Goal: Task Accomplishment & Management: Use online tool/utility

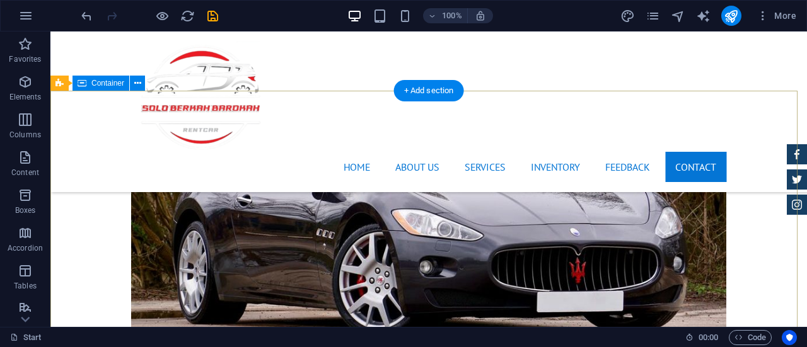
scroll to position [4832, 0]
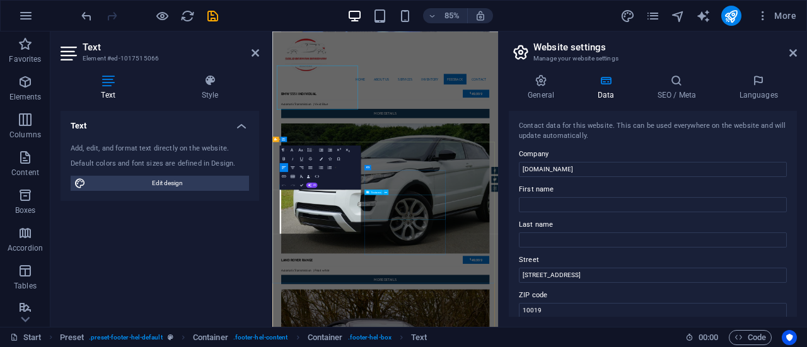
scroll to position [4925, 0]
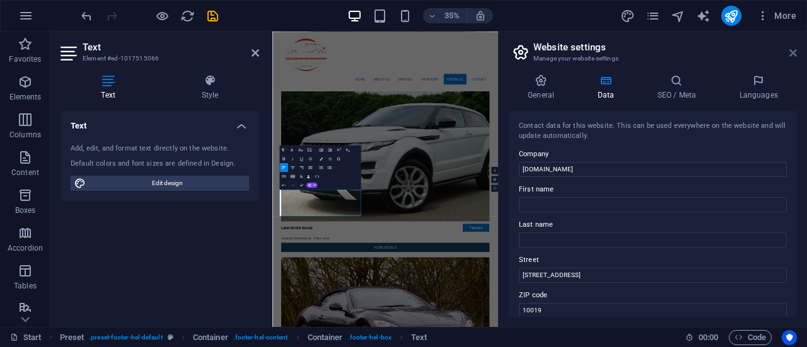
click at [790, 50] on icon at bounding box center [793, 53] width 8 height 10
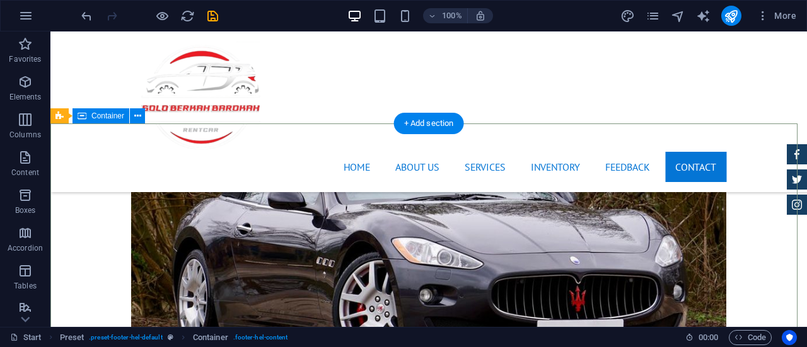
scroll to position [4811, 0]
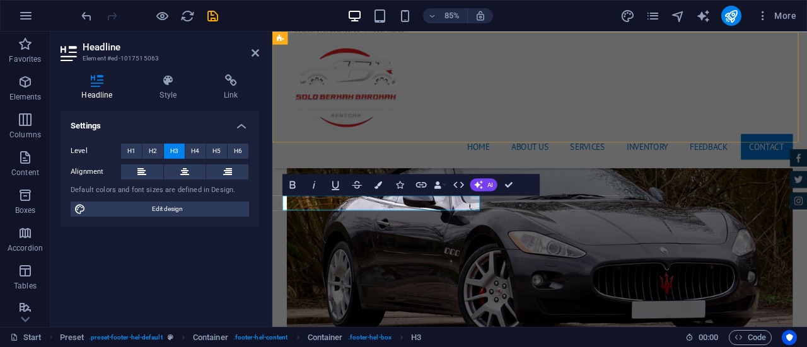
click at [806, 142] on div "Home About us Services Inventory Feedback Contact Menu" at bounding box center [586, 112] width 629 height 161
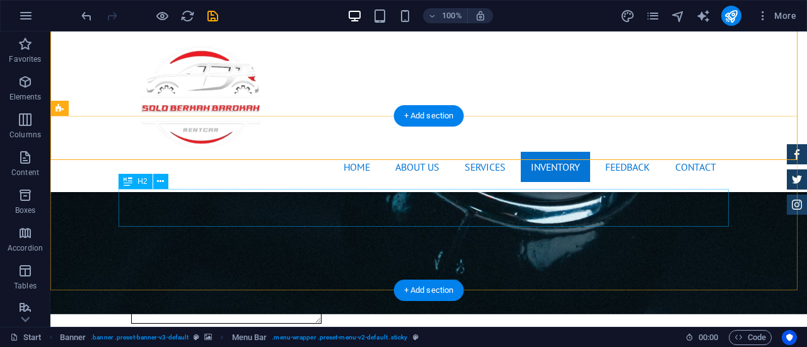
scroll to position [1768, 0]
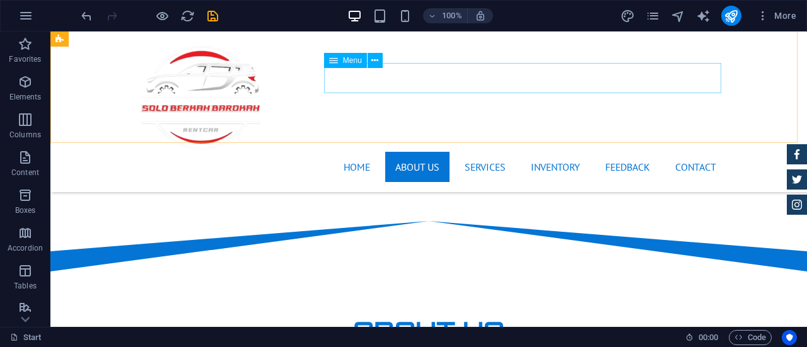
scroll to position [782, 0]
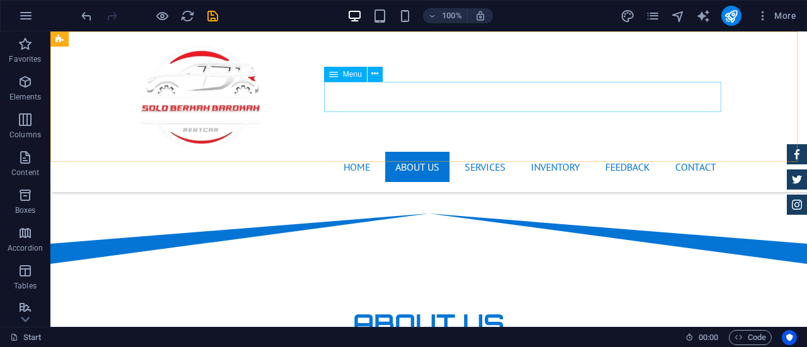
click at [419, 152] on nav "Home About us Services Inventory Feedback Contact" at bounding box center [428, 167] width 595 height 30
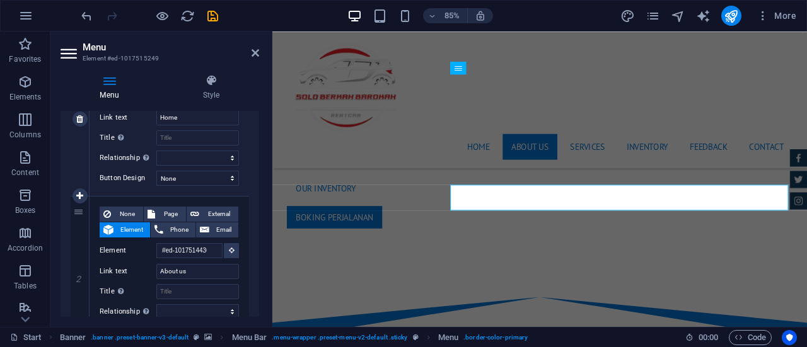
scroll to position [194, 0]
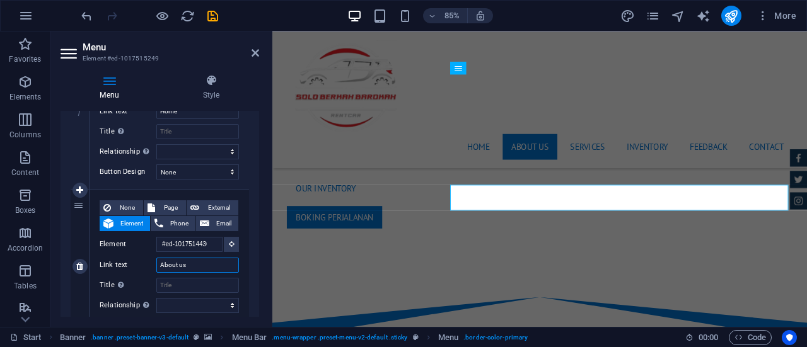
click at [195, 267] on input "About us" at bounding box center [197, 265] width 83 height 15
drag, startPoint x: 195, startPoint y: 267, endPoint x: 156, endPoint y: 266, distance: 39.1
click at [156, 266] on input "About us" at bounding box center [197, 265] width 83 height 15
type input "TENTANG"
select select
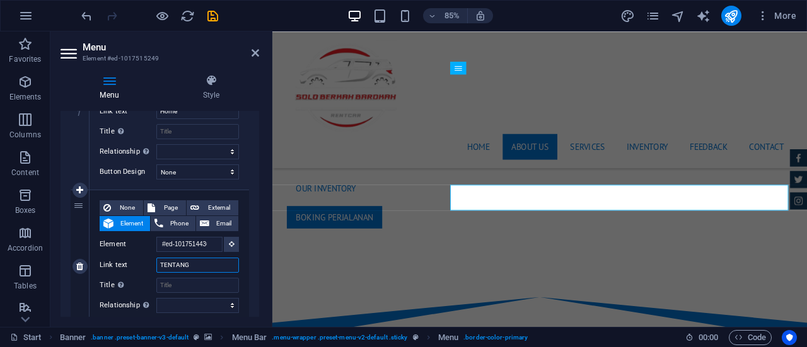
select select
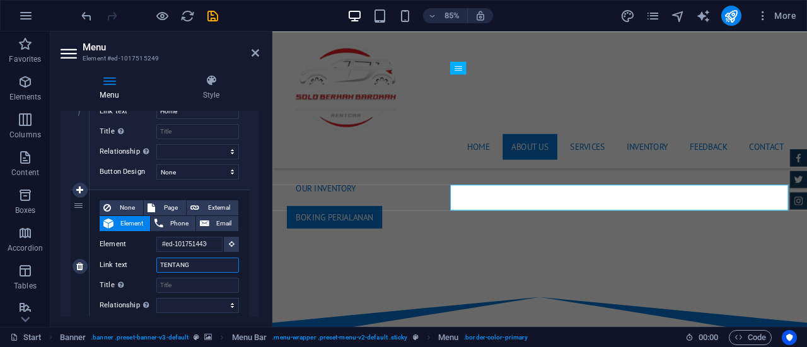
type input "TENTANG"
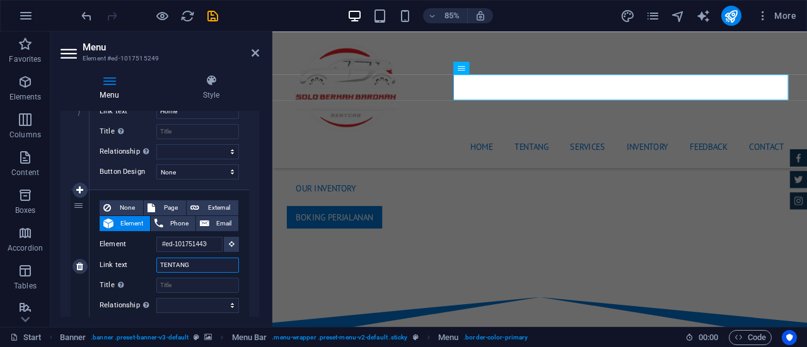
select select
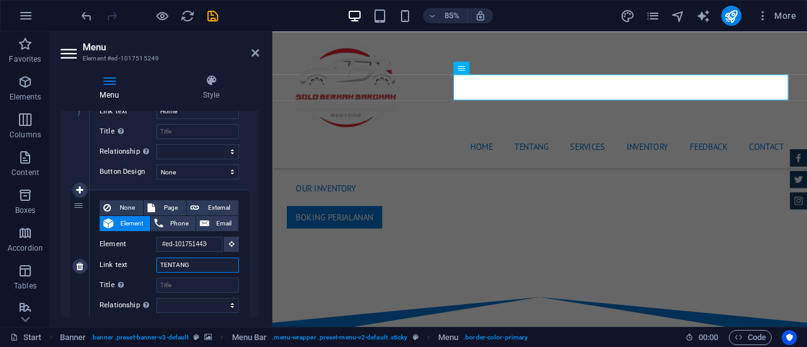
select select
type input "TENTANG [DEMOGRAPHIC_DATA]"
select select
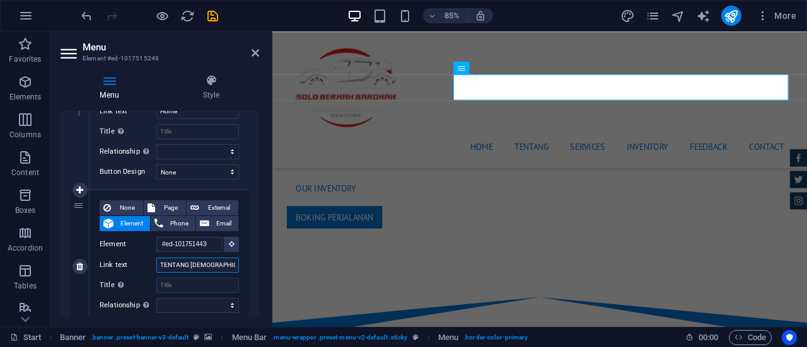
select select
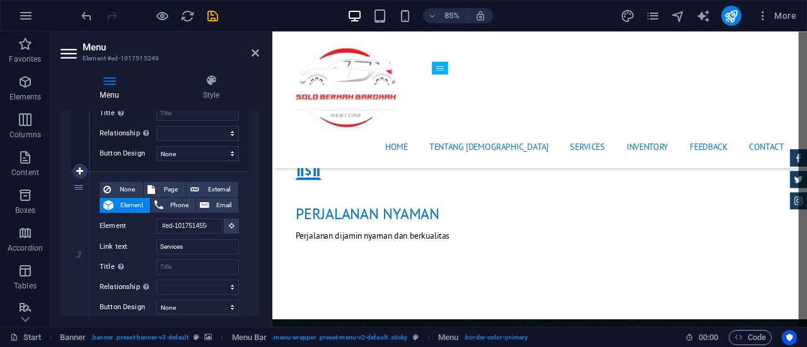
scroll to position [521, 0]
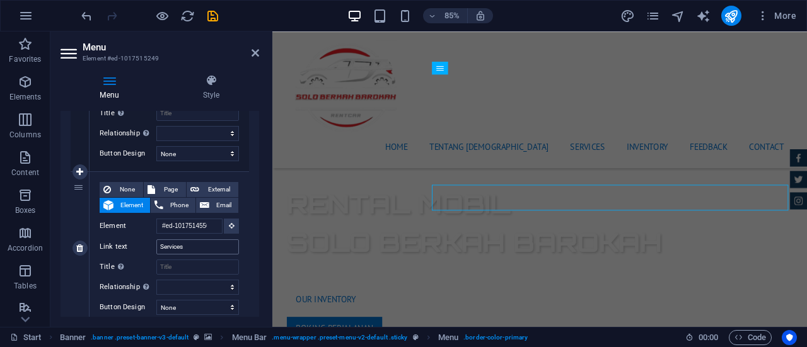
type input "TENTANG [DEMOGRAPHIC_DATA]"
drag, startPoint x: 197, startPoint y: 247, endPoint x: 150, endPoint y: 247, distance: 46.7
click at [150, 247] on div "Link text Services" at bounding box center [169, 247] width 139 height 15
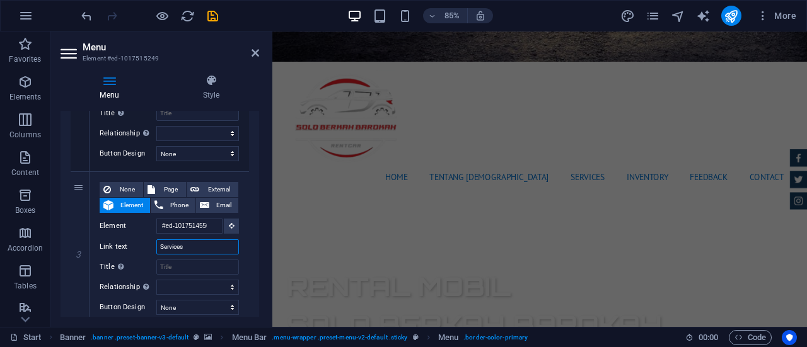
scroll to position [455, 0]
type input "lay"
select select
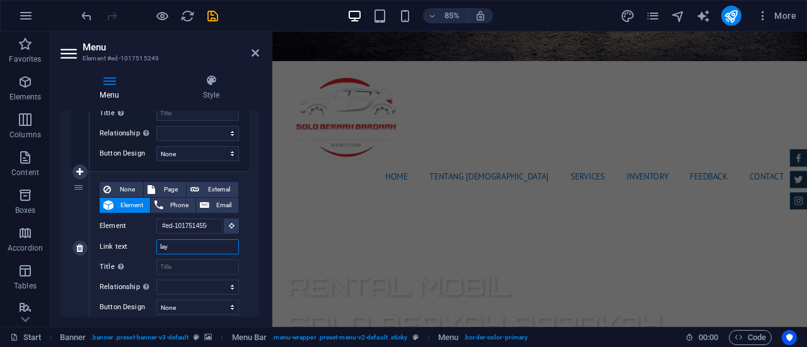
select select
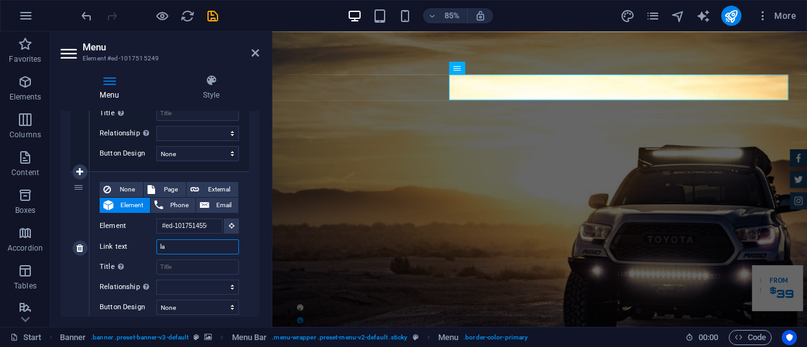
type input "l"
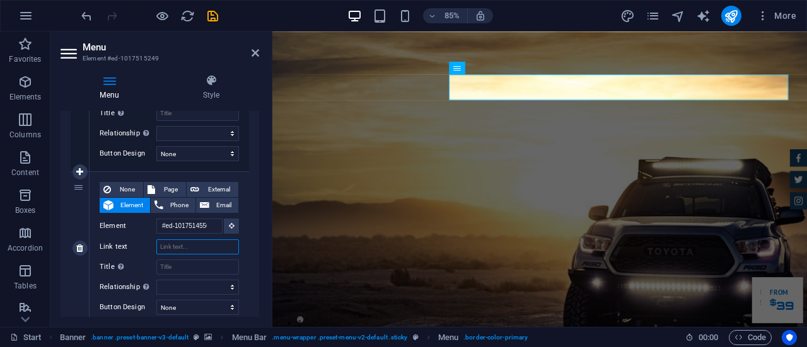
select select
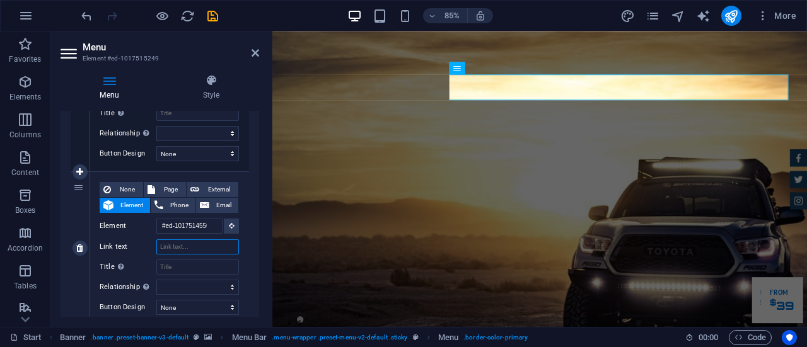
select select
type input "LAYANAN"
select select
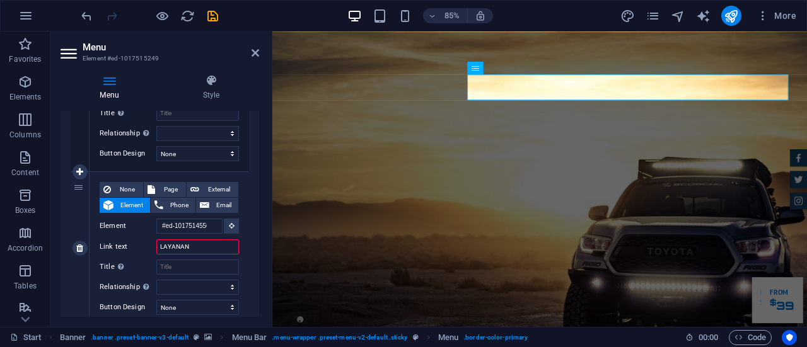
select select
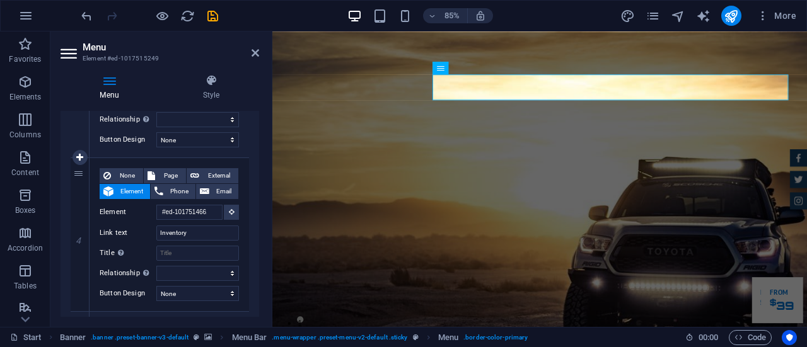
scroll to position [543, 0]
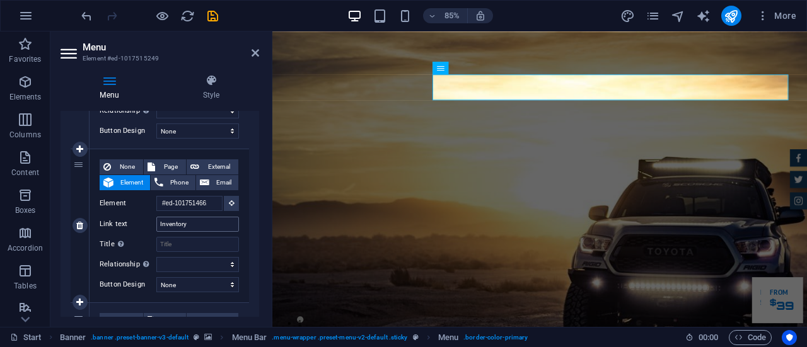
type input "LAYANAN"
drag, startPoint x: 195, startPoint y: 226, endPoint x: 150, endPoint y: 221, distance: 45.7
click at [150, 221] on div "Link text Inventory" at bounding box center [169, 224] width 139 height 15
type input "ARMADA"
select select
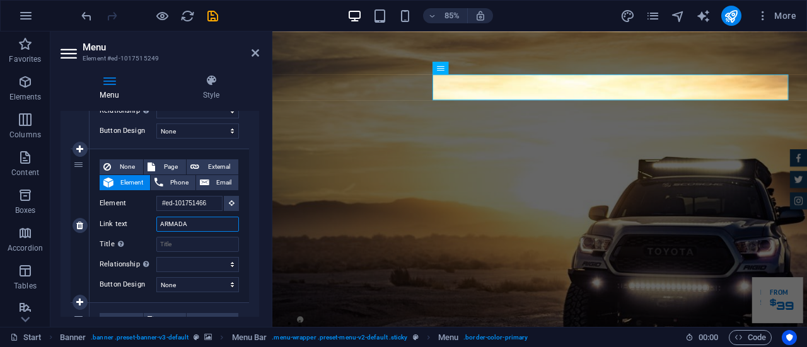
select select
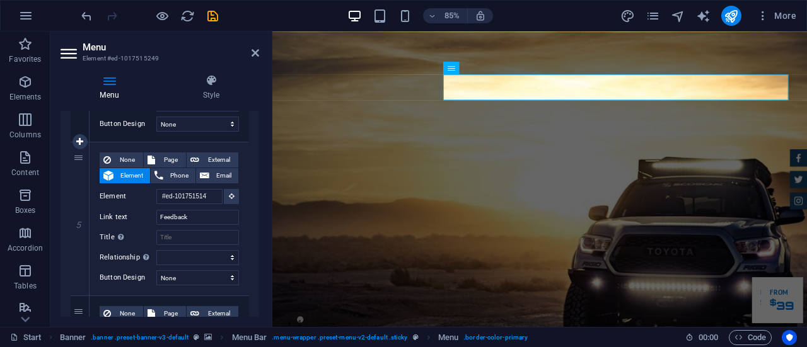
scroll to position [706, 0]
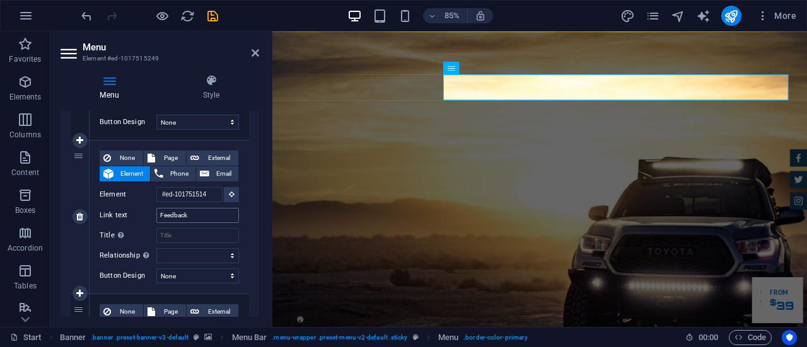
type input "ARMADA"
drag, startPoint x: 199, startPoint y: 218, endPoint x: 158, endPoint y: 218, distance: 41.0
click at [158, 218] on input "Feedback" at bounding box center [197, 215] width 83 height 15
type input "TEE"
select select
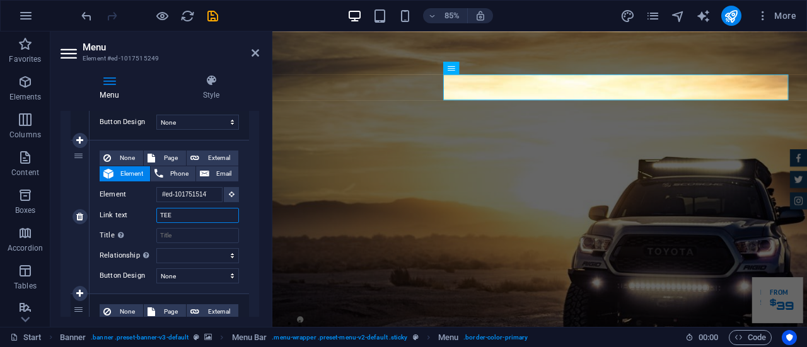
select select
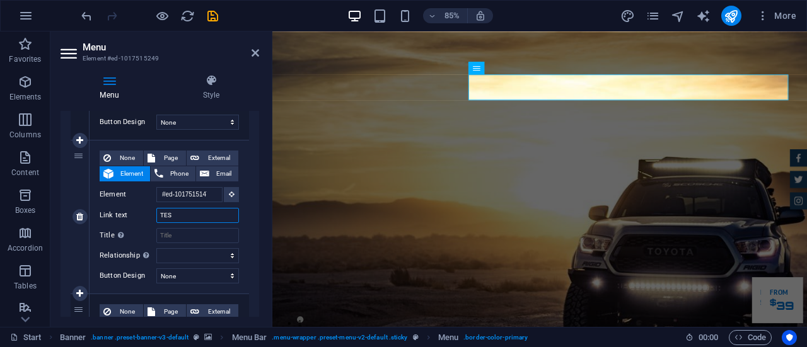
type input "TEST"
select select
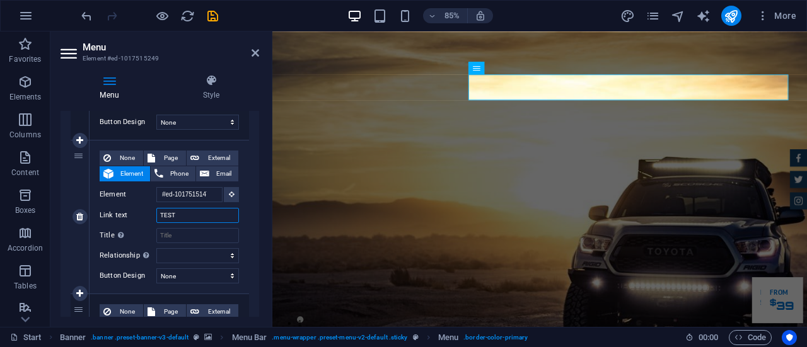
select select
type input "TESTIMONI"
select select
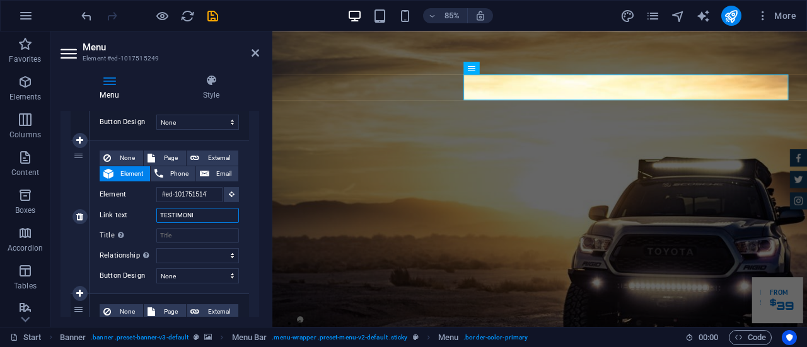
select select
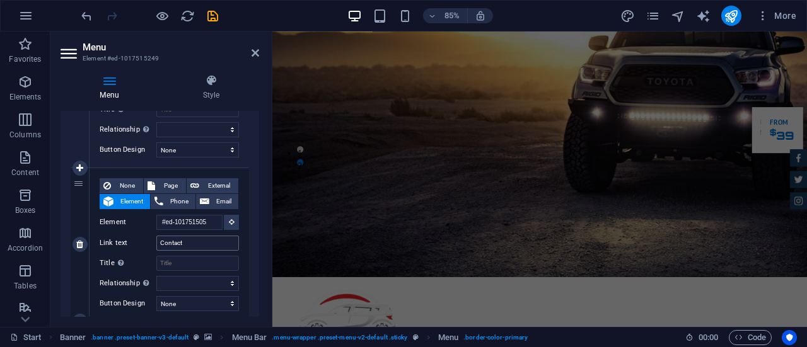
scroll to position [0, 0]
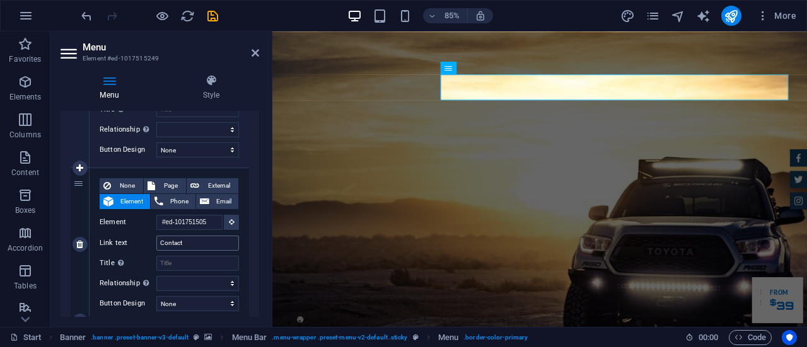
type input "TESTIMONI"
drag, startPoint x: 194, startPoint y: 245, endPoint x: 136, endPoint y: 238, distance: 59.0
click at [136, 238] on div "Link text Contact" at bounding box center [169, 243] width 139 height 15
type input "KONTAK"
select select
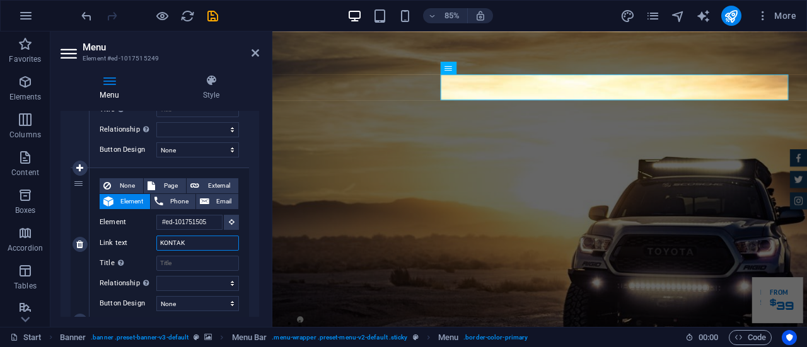
select select
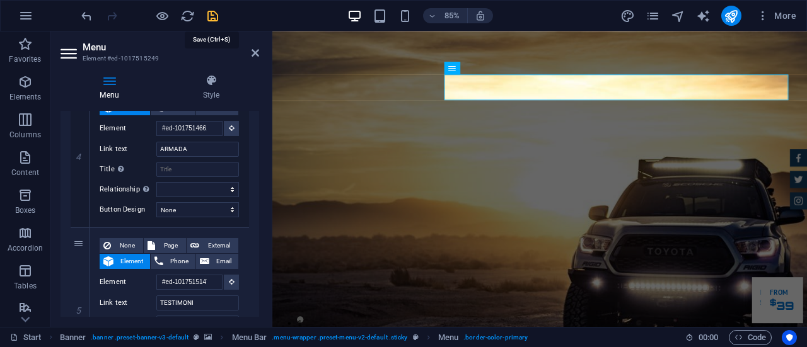
type input "KONTAK"
click at [211, 19] on icon "save" at bounding box center [213, 16] width 15 height 15
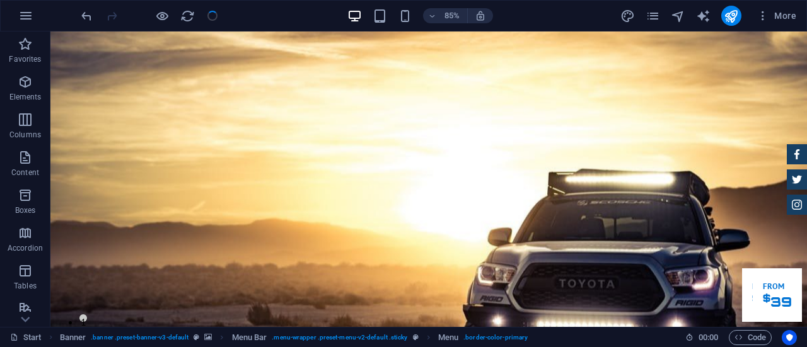
checkbox input "false"
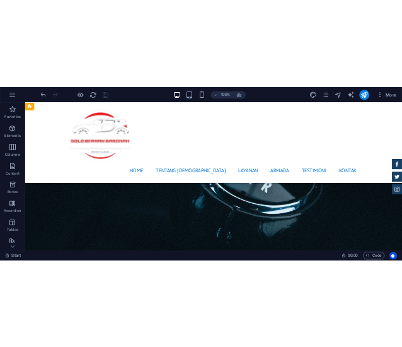
scroll to position [1738, 0]
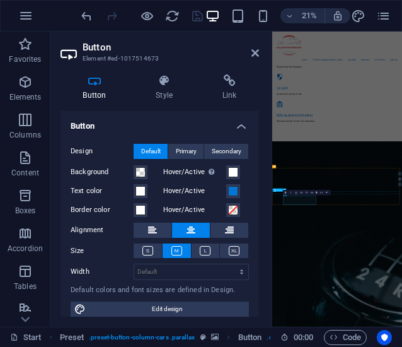
scroll to position [2140, 0]
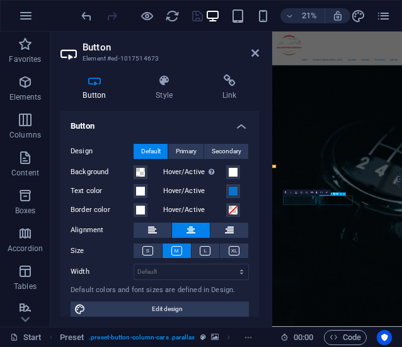
scroll to position [1780, 0]
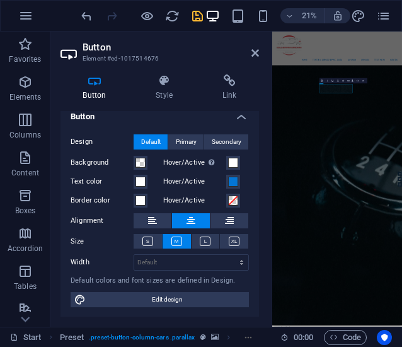
scroll to position [0, 0]
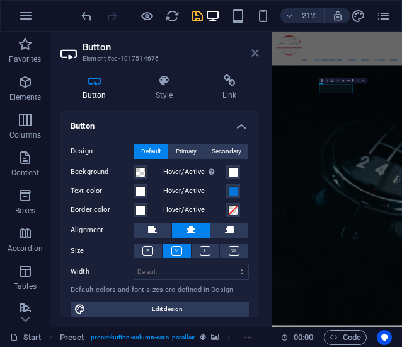
click at [255, 52] on icon at bounding box center [256, 53] width 8 height 10
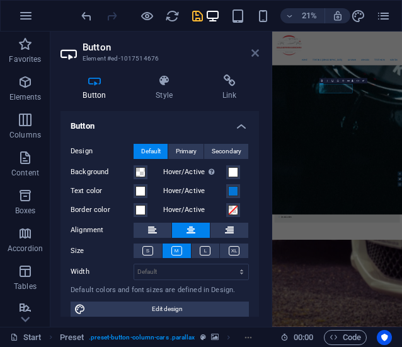
scroll to position [1780, 0]
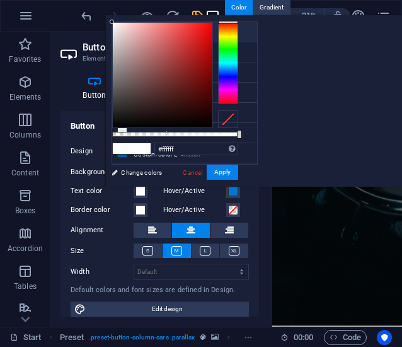
scroll to position [1734, 0]
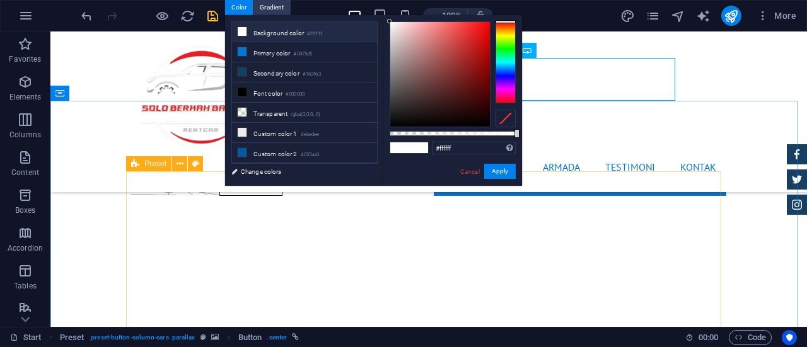
scroll to position [1962, 0]
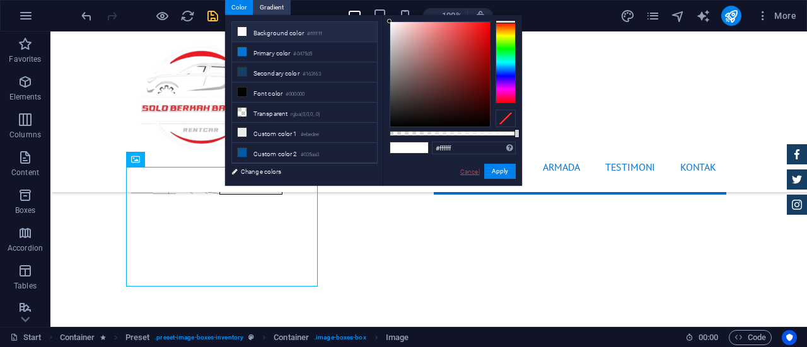
click at [473, 170] on link "Cancel" at bounding box center [470, 171] width 22 height 9
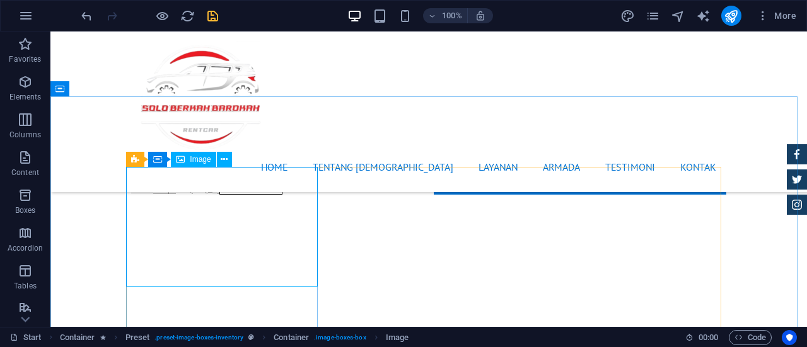
click at [195, 162] on span "Image" at bounding box center [200, 160] width 21 height 8
select select "%"
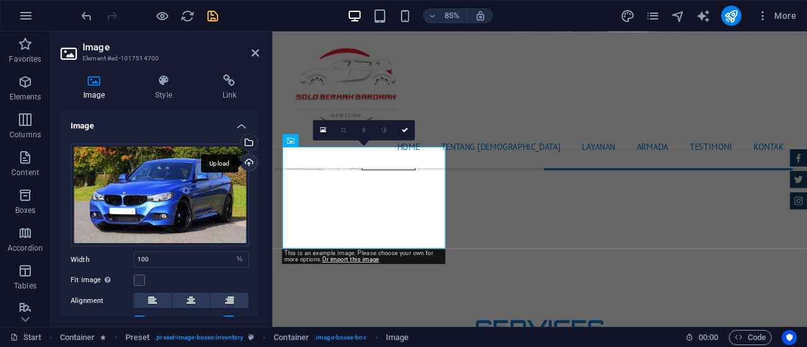
click at [248, 163] on div "Upload" at bounding box center [247, 163] width 19 height 19
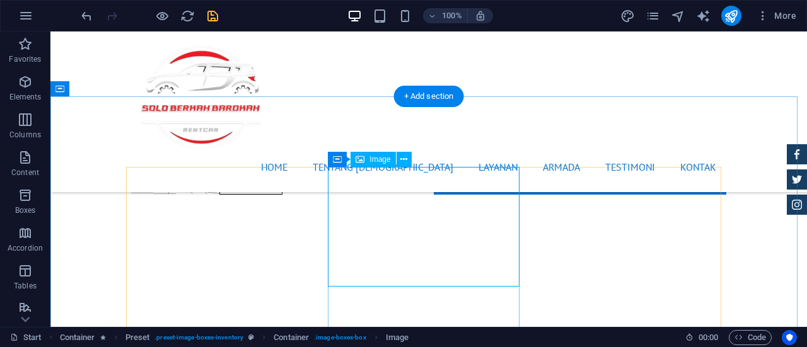
select select "%"
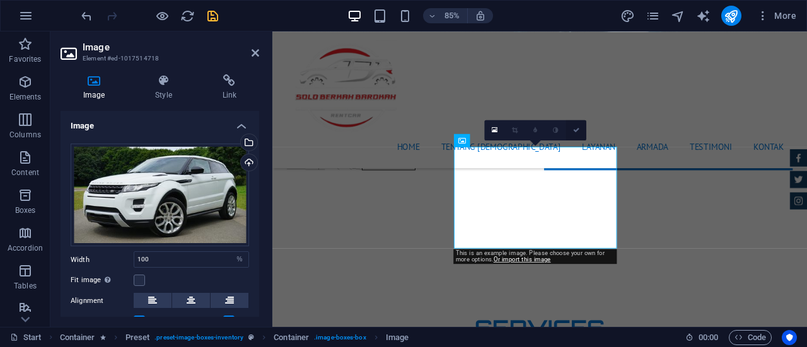
click at [573, 132] on icon at bounding box center [576, 130] width 6 height 6
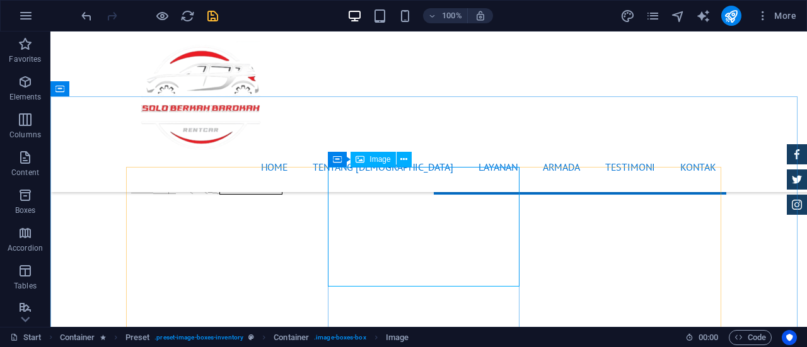
click at [375, 161] on span "Image" at bounding box center [379, 160] width 21 height 8
select select "%"
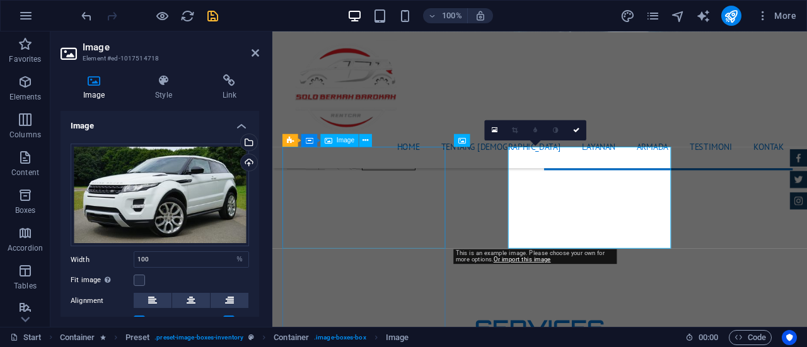
drag, startPoint x: 647, startPoint y: 192, endPoint x: 392, endPoint y: 183, distance: 254.9
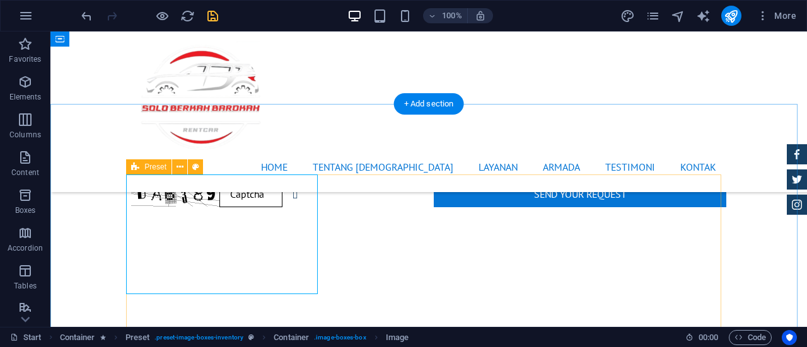
scroll to position [1947, 0]
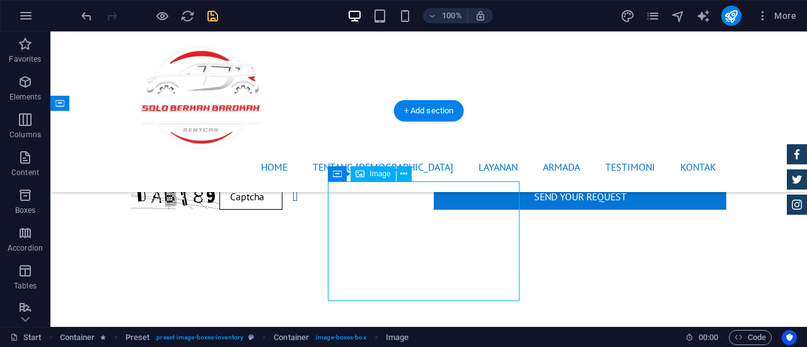
select select "%"
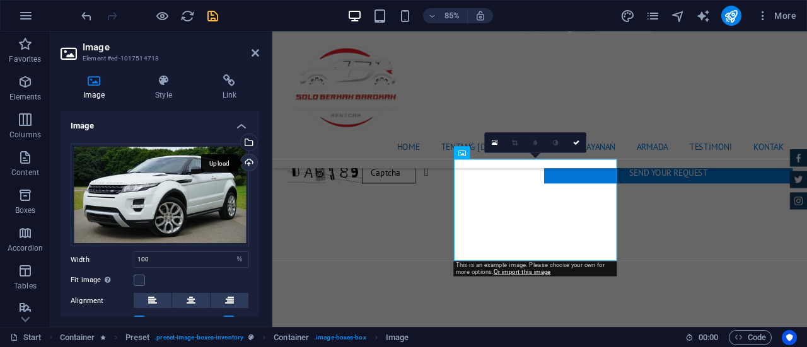
click at [245, 162] on div "Upload" at bounding box center [247, 163] width 19 height 19
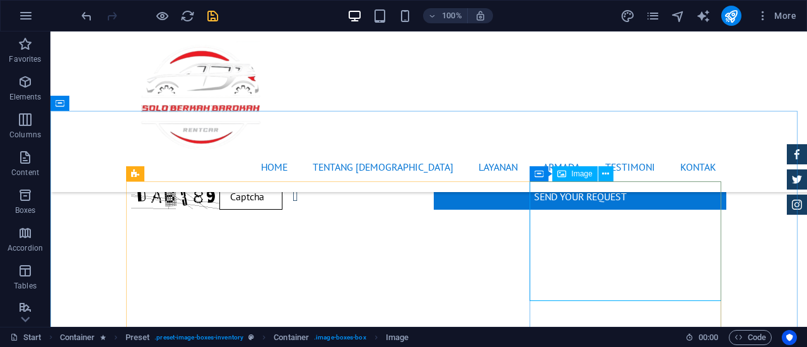
click at [579, 178] on span "Image" at bounding box center [581, 174] width 21 height 8
select select "%"
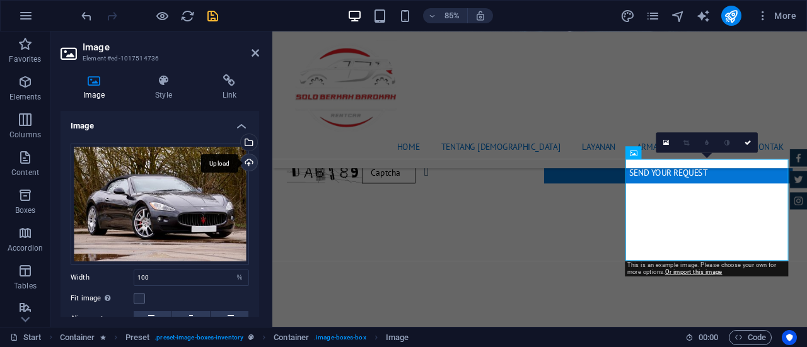
click at [248, 160] on div "Upload" at bounding box center [247, 163] width 19 height 19
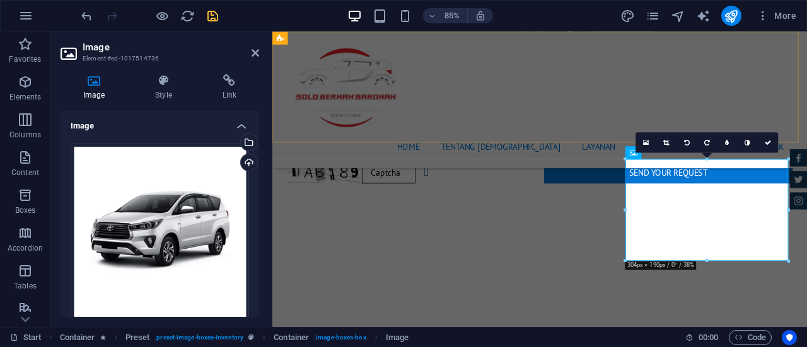
click at [651, 113] on div "Home TENTANG KAMI LAYANAN ARMADA TESTIMONI KONTAK Menu" at bounding box center [586, 112] width 629 height 161
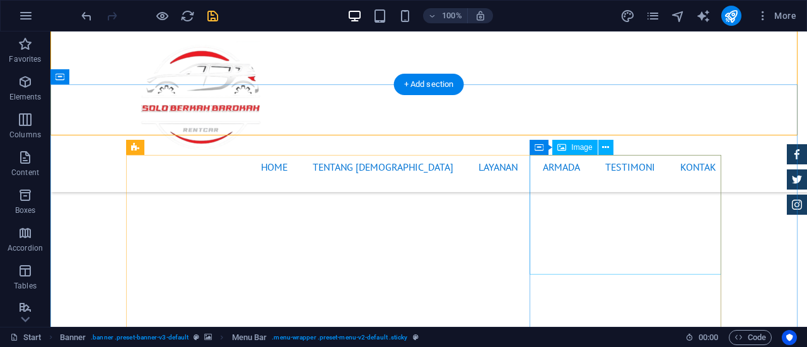
scroll to position [1996, 0]
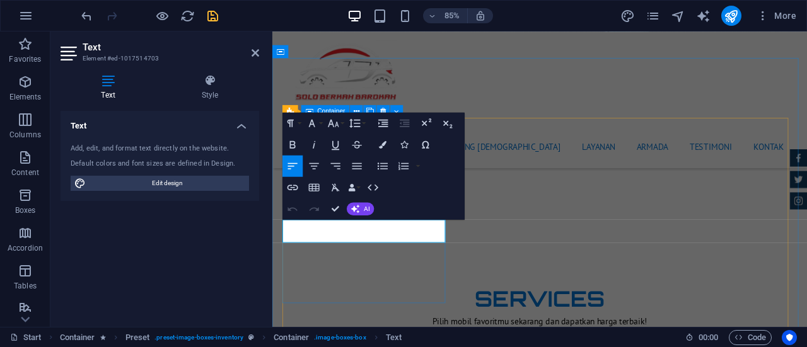
drag, startPoint x: 383, startPoint y: 269, endPoint x: 290, endPoint y: 281, distance: 93.4
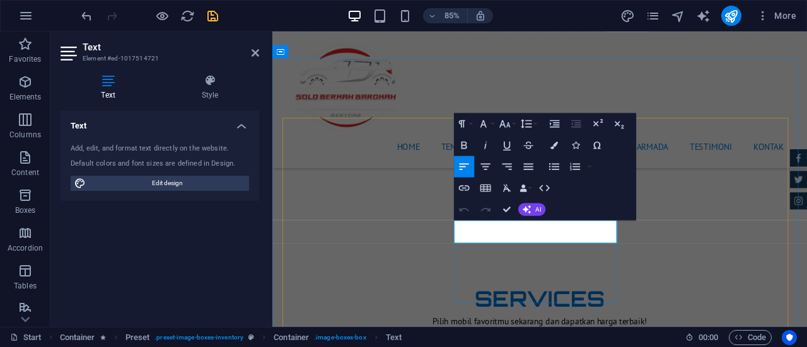
drag, startPoint x: 582, startPoint y: 272, endPoint x: 482, endPoint y: 272, distance: 99.6
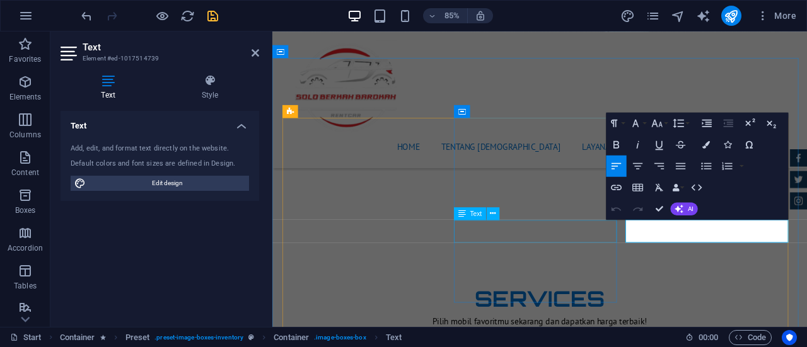
drag, startPoint x: 785, startPoint y: 273, endPoint x: 665, endPoint y: 267, distance: 119.9
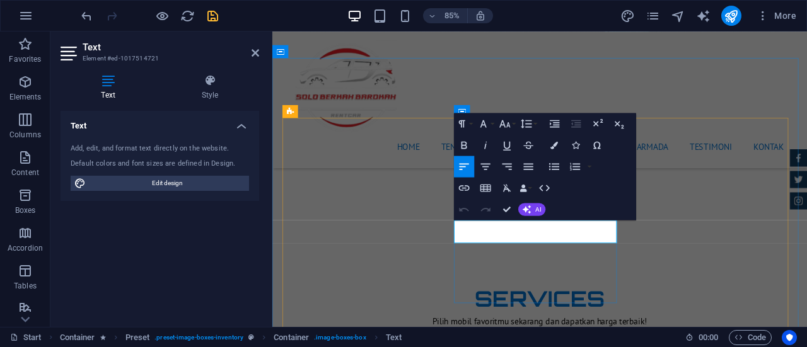
drag, startPoint x: 658, startPoint y: 276, endPoint x: 610, endPoint y: 273, distance: 47.4
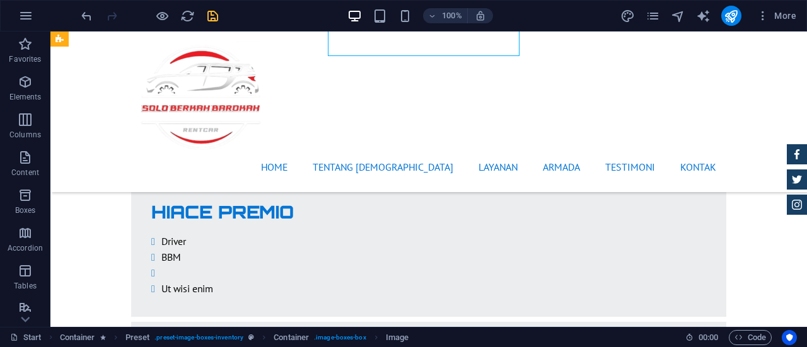
scroll to position [2223, 0]
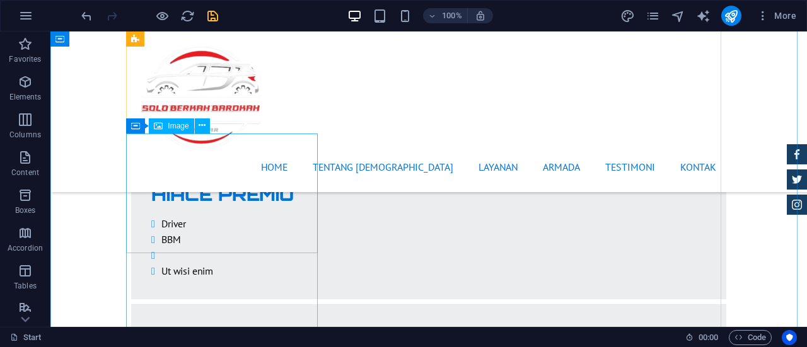
select select "%"
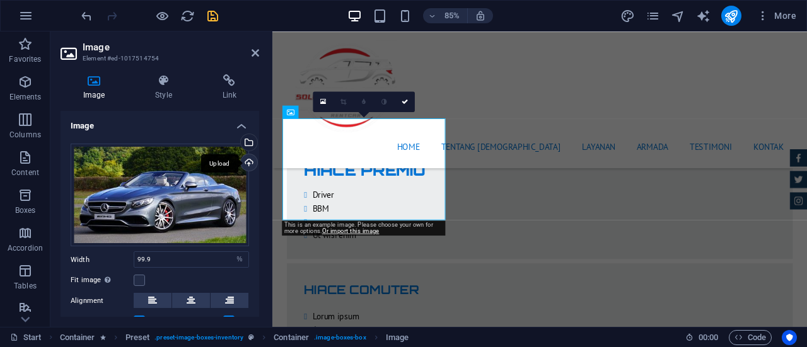
click at [247, 161] on div "Upload" at bounding box center [247, 163] width 19 height 19
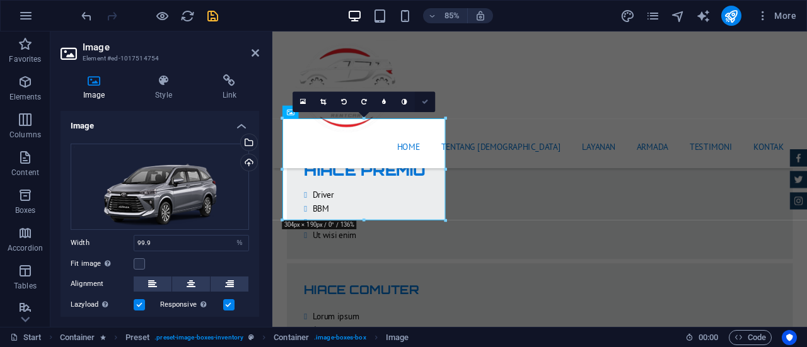
click at [425, 103] on icon at bounding box center [425, 101] width 6 height 6
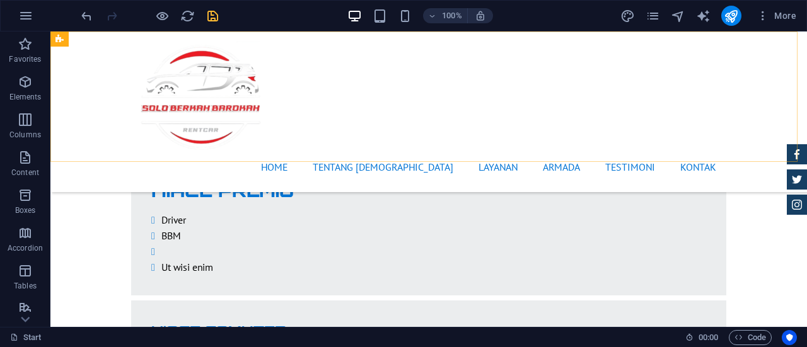
scroll to position [2232, 0]
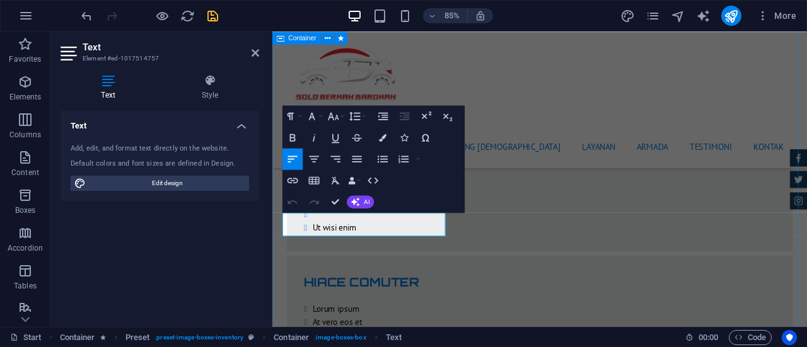
drag, startPoint x: 363, startPoint y: 262, endPoint x: 279, endPoint y: 272, distance: 84.5
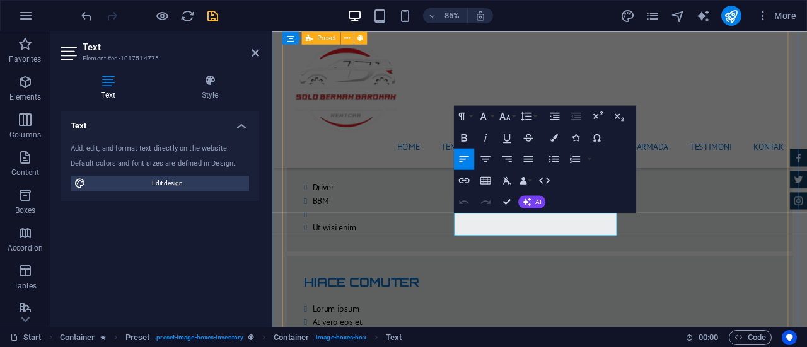
drag, startPoint x: 544, startPoint y: 266, endPoint x: 479, endPoint y: 265, distance: 65.6
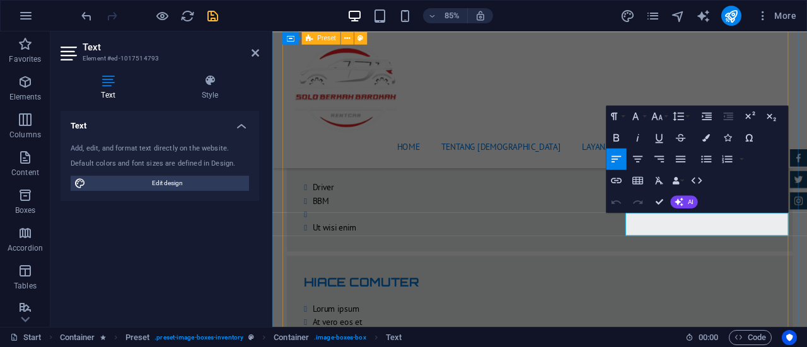
drag, startPoint x: 761, startPoint y: 262, endPoint x: 678, endPoint y: 265, distance: 83.3
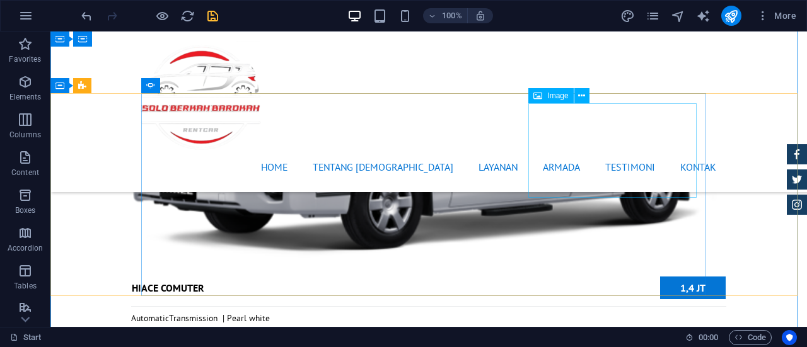
scroll to position [4488, 0]
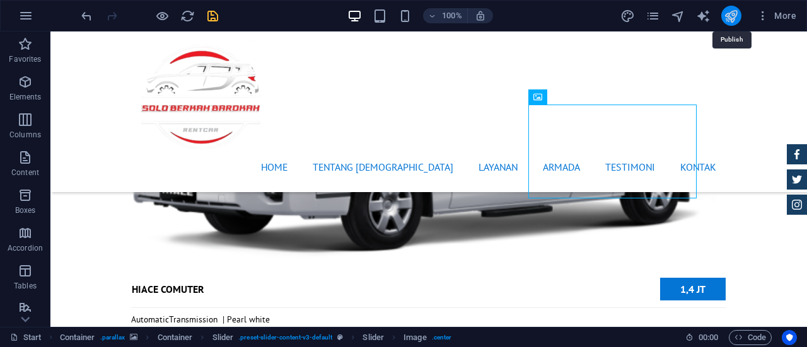
click at [733, 18] on icon "publish" at bounding box center [731, 16] width 15 height 15
checkbox input "false"
